Goal: Task Accomplishment & Management: Manage account settings

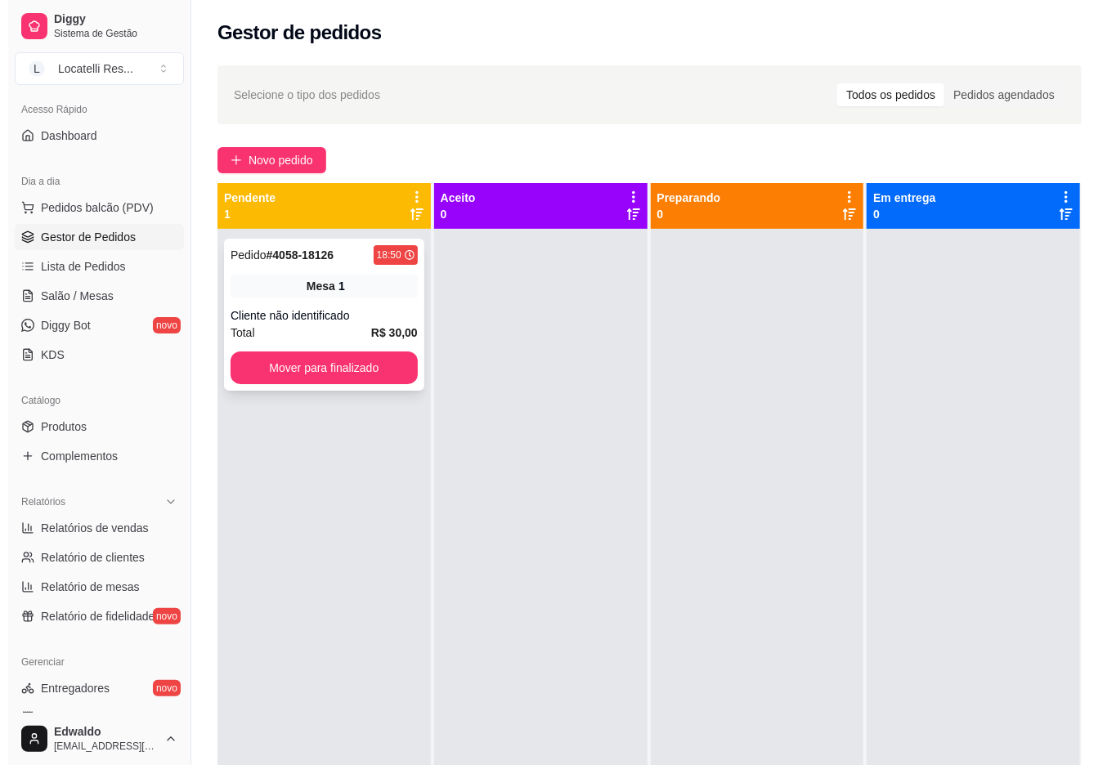
scroll to position [46, 0]
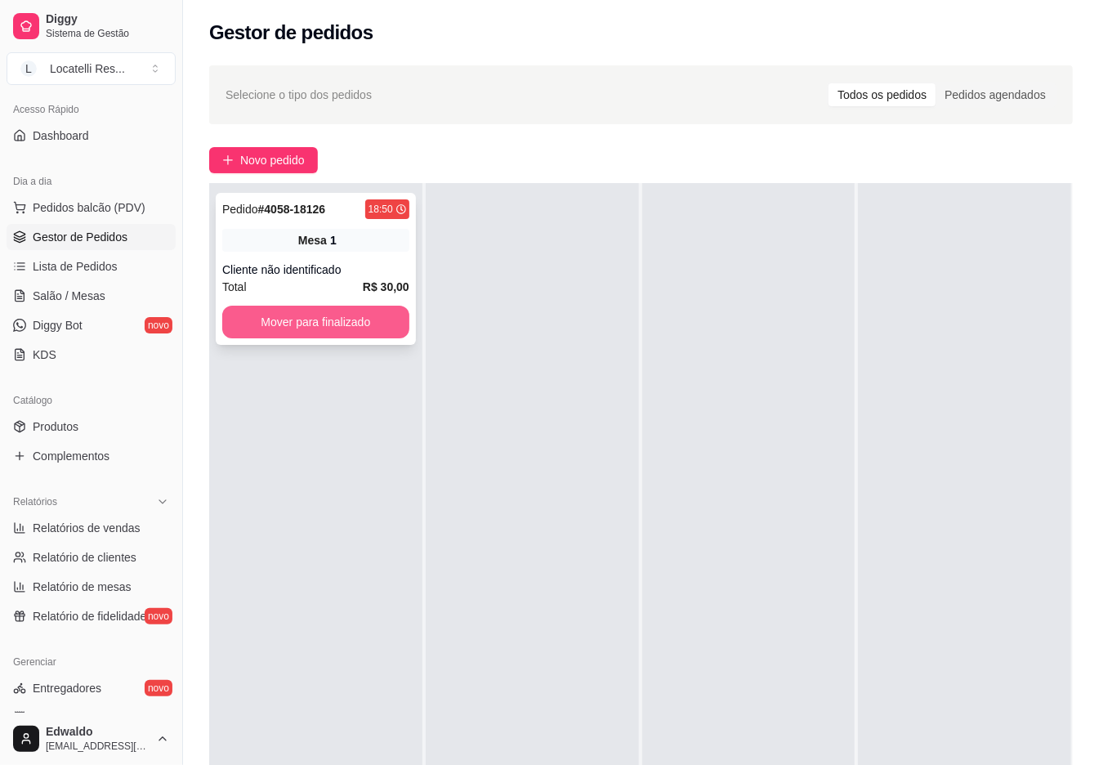
click at [377, 315] on button "Mover para finalizado" at bounding box center [315, 322] width 187 height 33
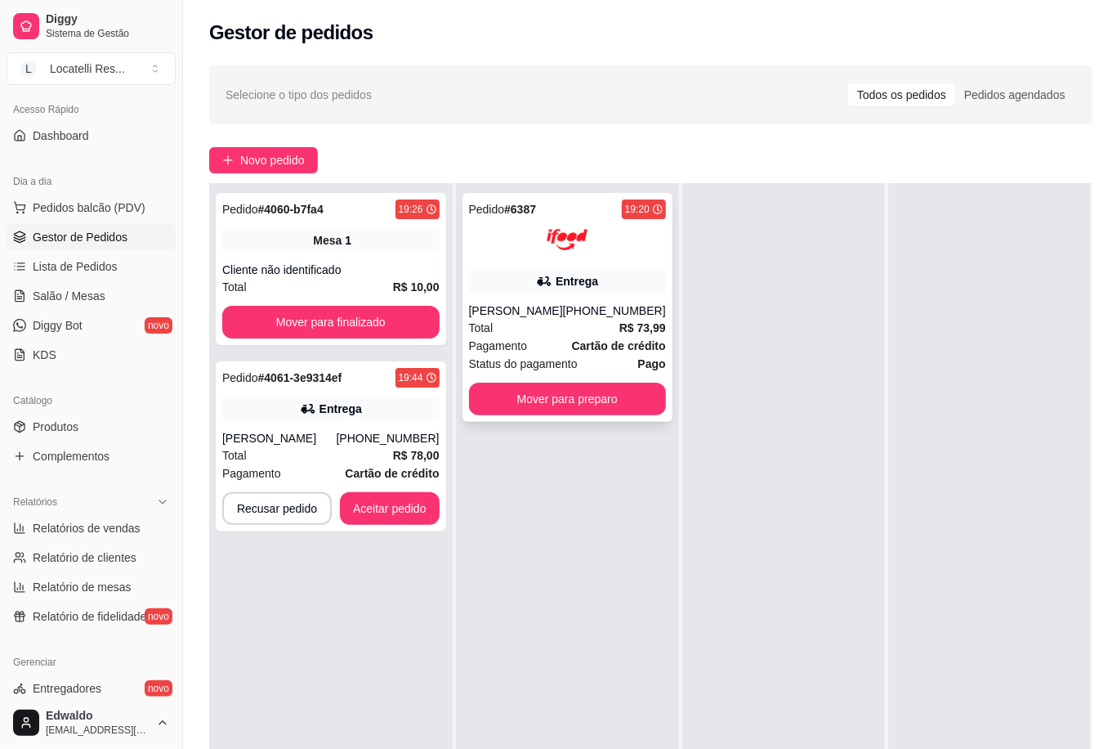
click at [507, 309] on div "[PERSON_NAME]" at bounding box center [516, 310] width 94 height 16
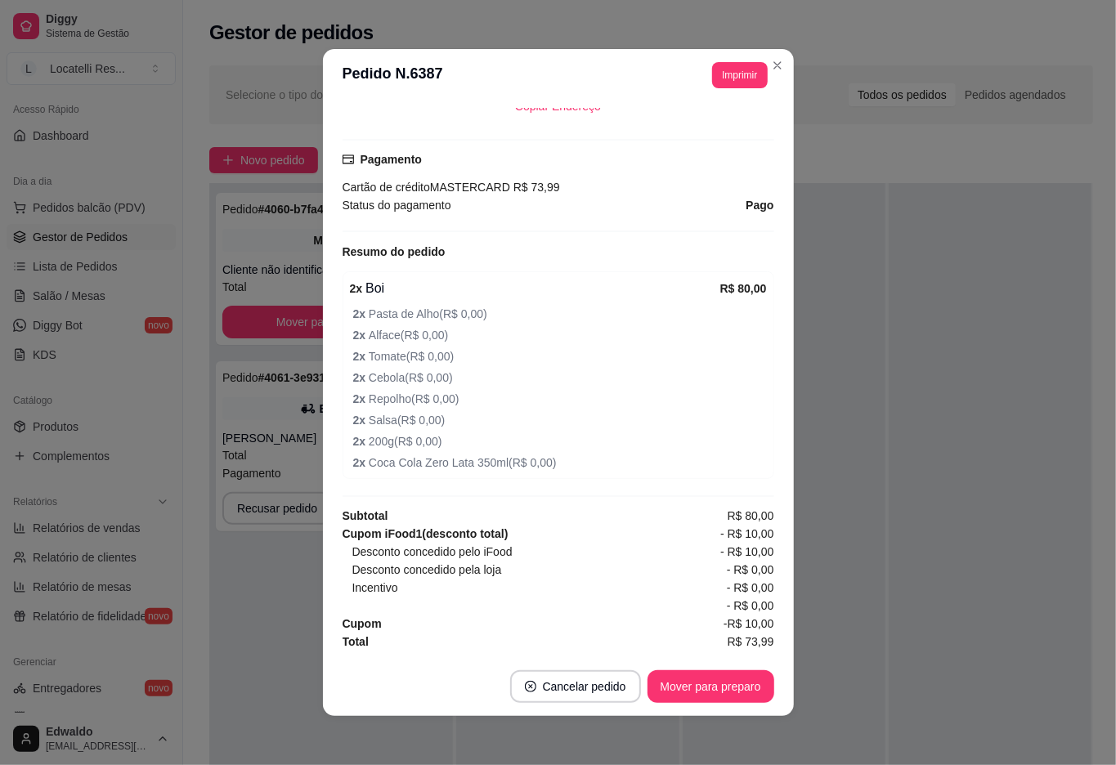
scroll to position [463, 0]
click at [683, 671] on button "Mover para preparo" at bounding box center [710, 687] width 123 height 32
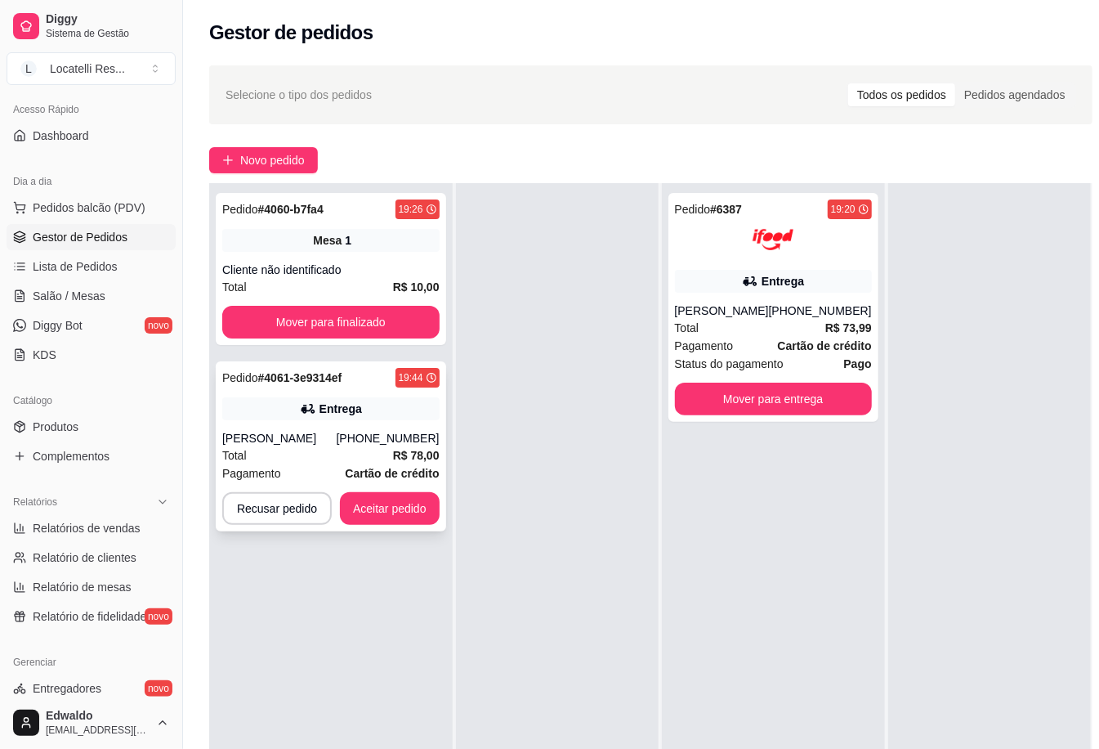
click at [322, 448] on div "Total R$ 78,00" at bounding box center [330, 455] width 217 height 18
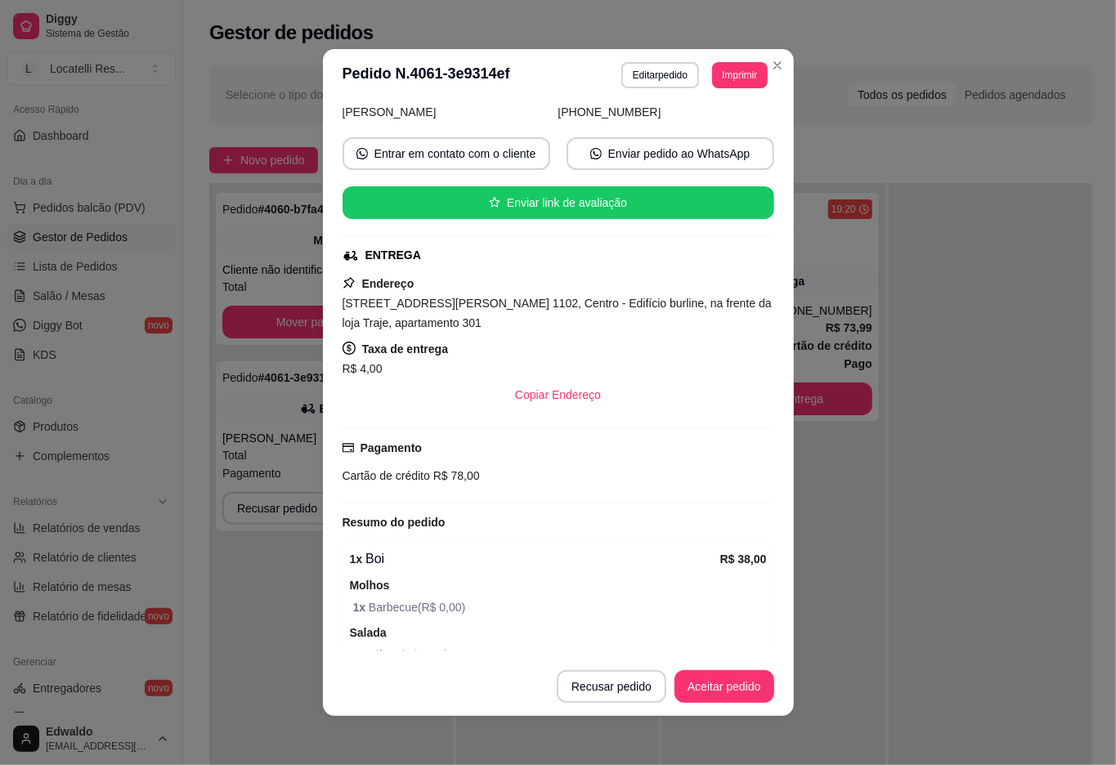
scroll to position [0, 0]
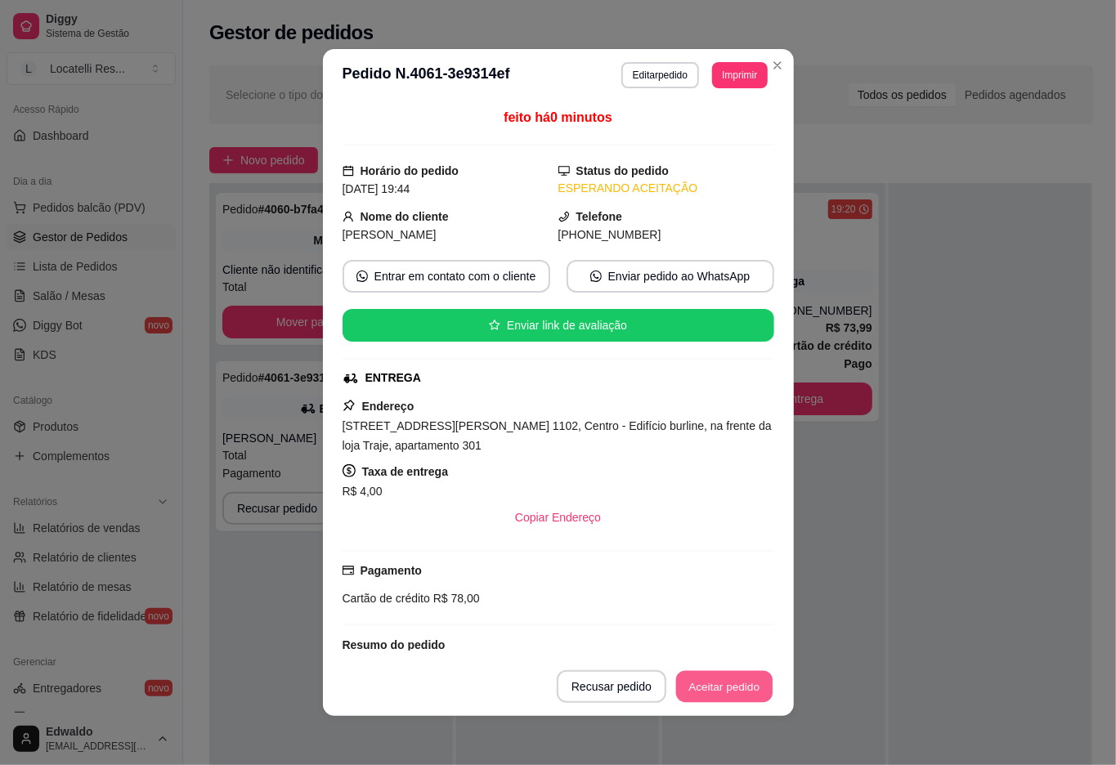
click at [707, 695] on button "Aceitar pedido" at bounding box center [724, 687] width 96 height 32
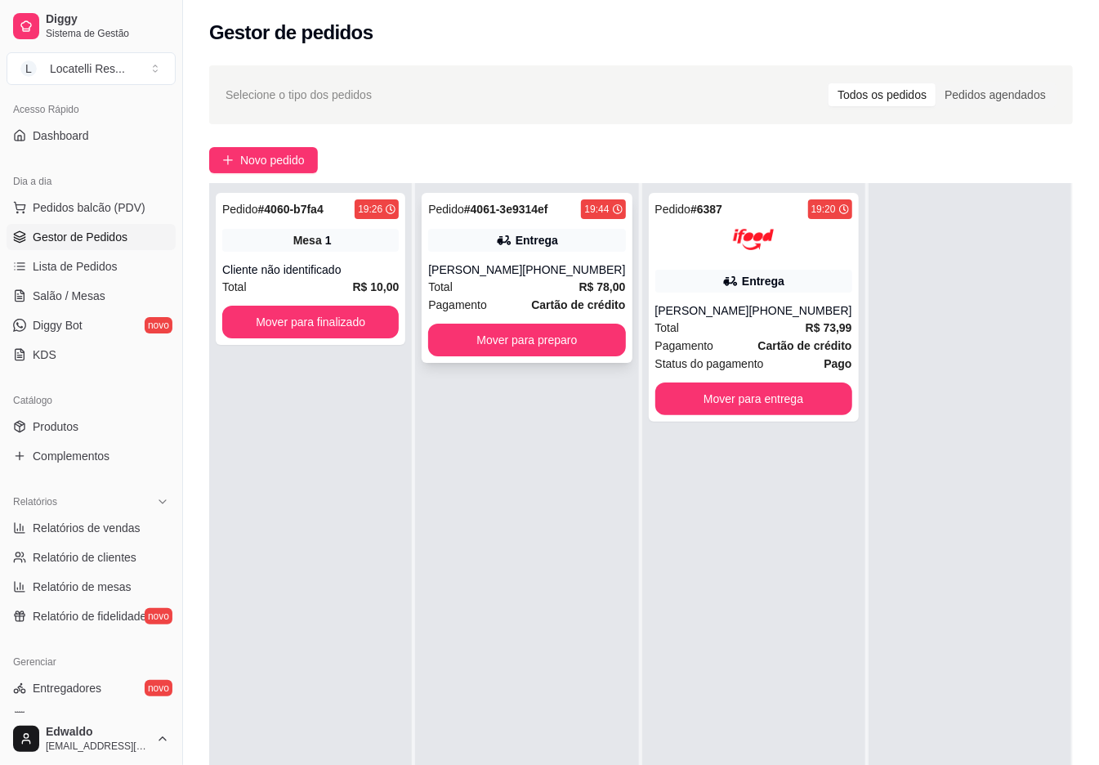
click at [599, 266] on div "[PHONE_NUMBER]" at bounding box center [573, 270] width 103 height 16
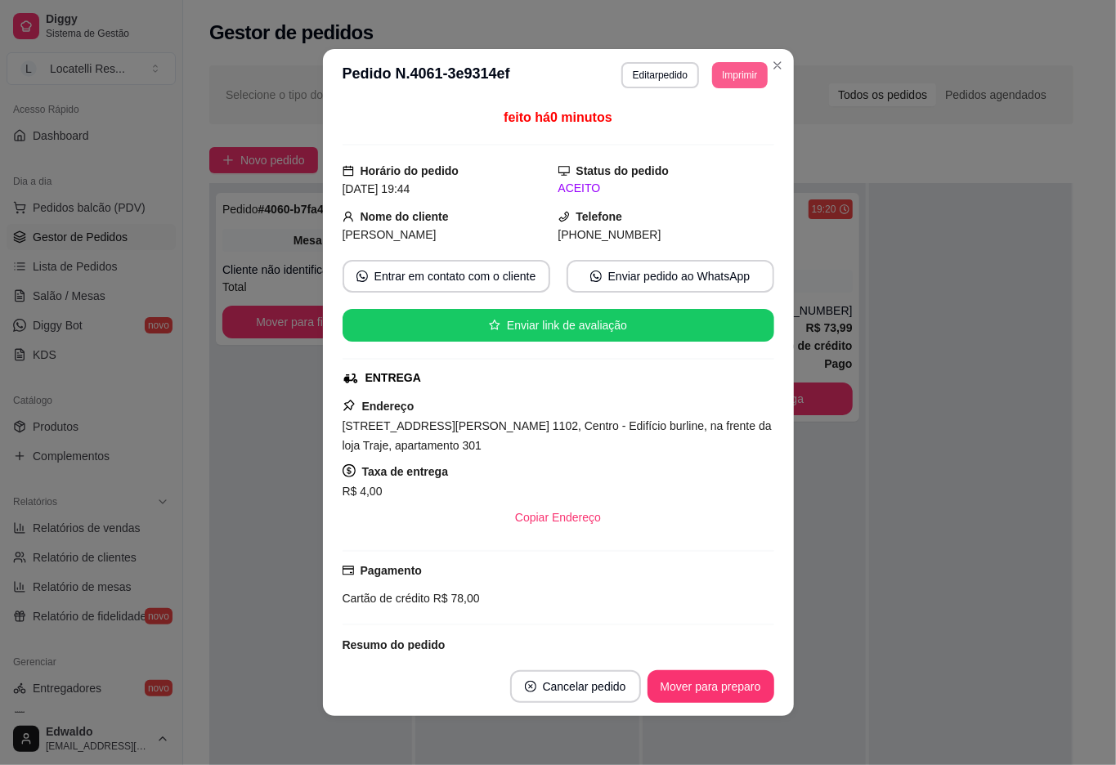
click at [720, 77] on button "Imprimir" at bounding box center [739, 75] width 55 height 26
click at [703, 137] on button "IMPRESSORA pc" at bounding box center [702, 132] width 119 height 26
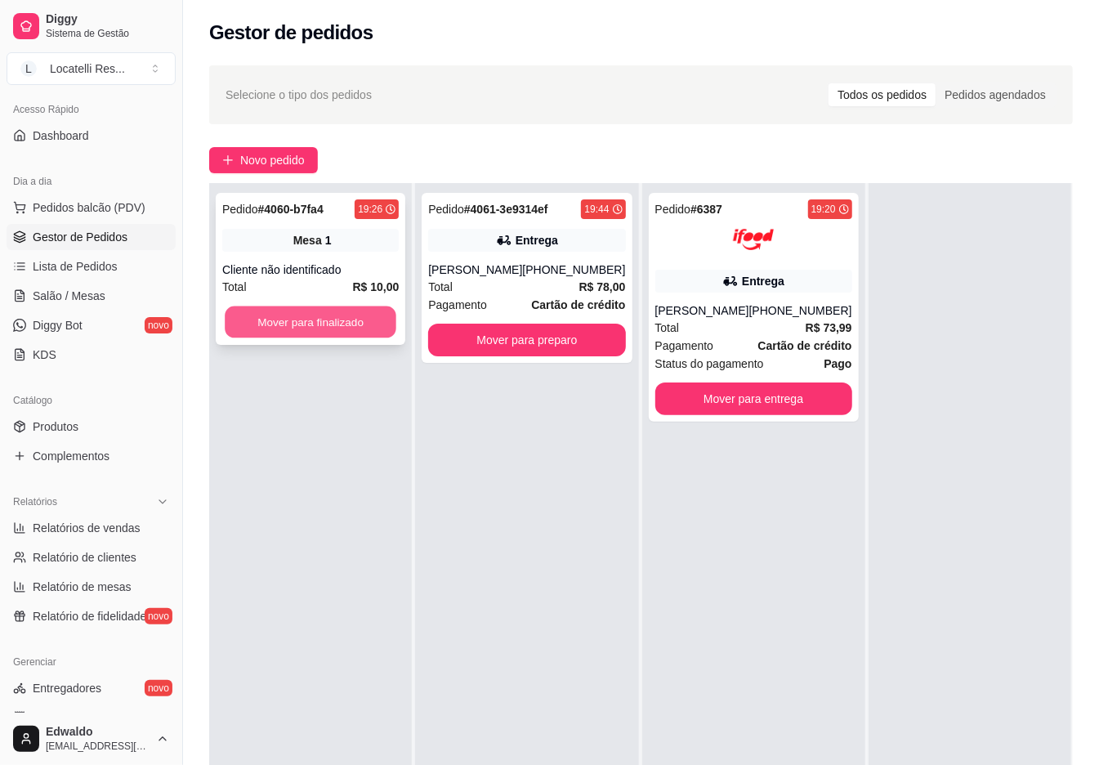
click at [275, 314] on button "Mover para finalizado" at bounding box center [311, 323] width 172 height 32
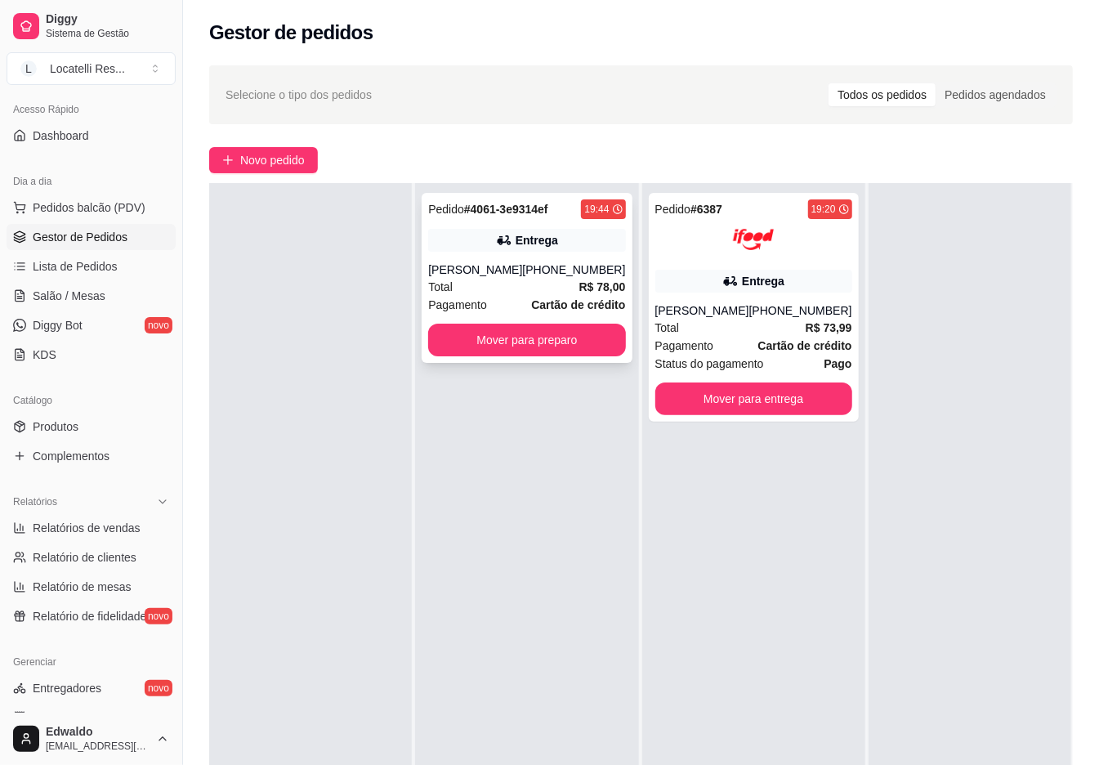
click at [448, 270] on div "[PERSON_NAME]" at bounding box center [475, 270] width 94 height 16
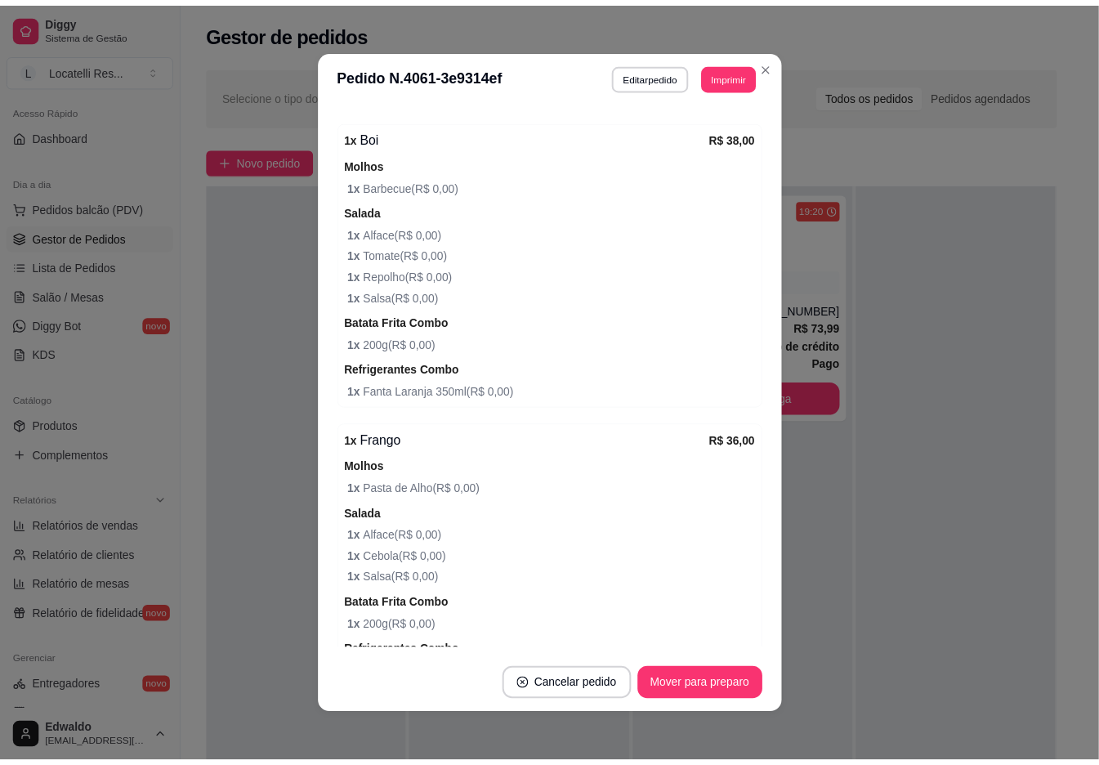
scroll to position [654, 0]
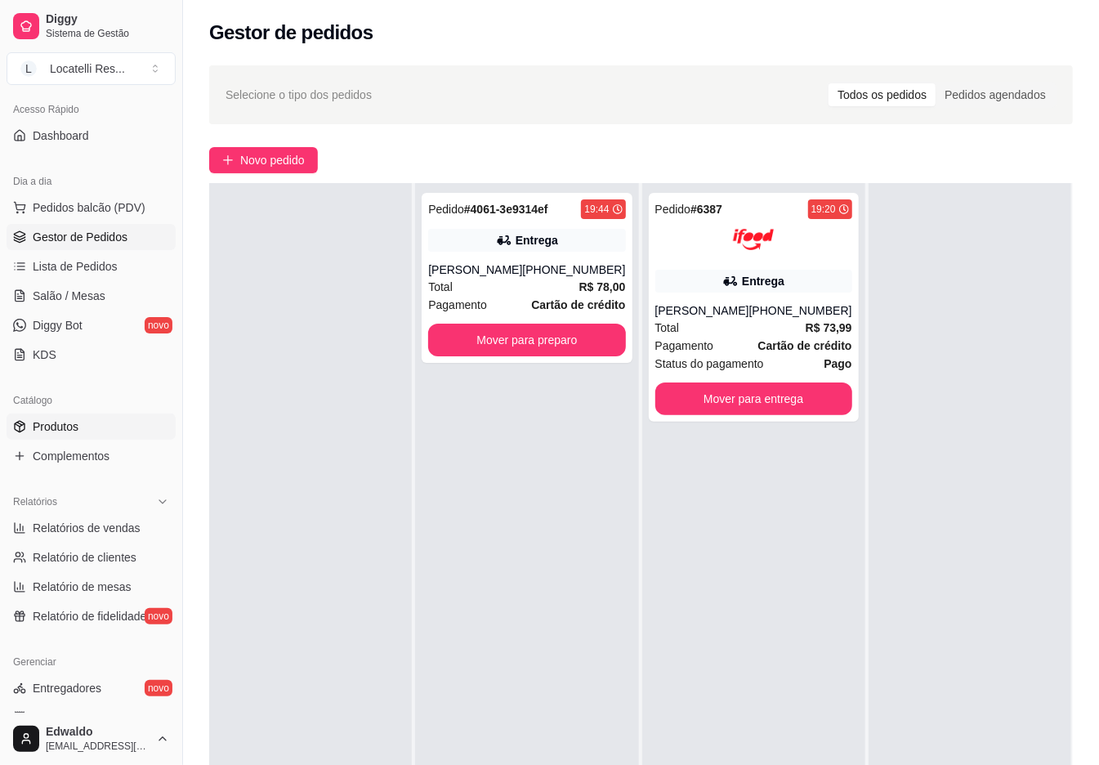
click at [77, 432] on span "Produtos" at bounding box center [56, 427] width 46 height 16
